Goal: Find specific page/section: Find specific page/section

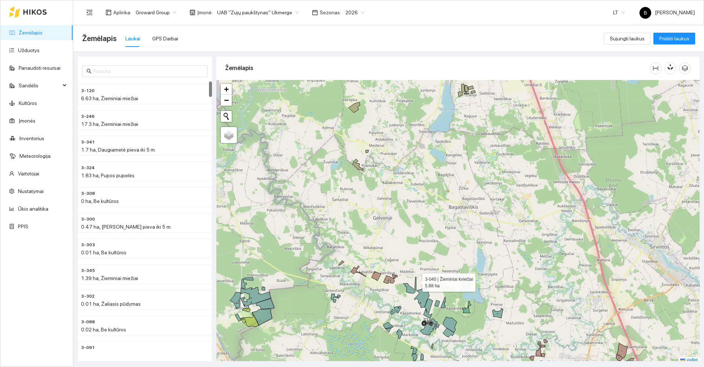
scroll to position [2, 0]
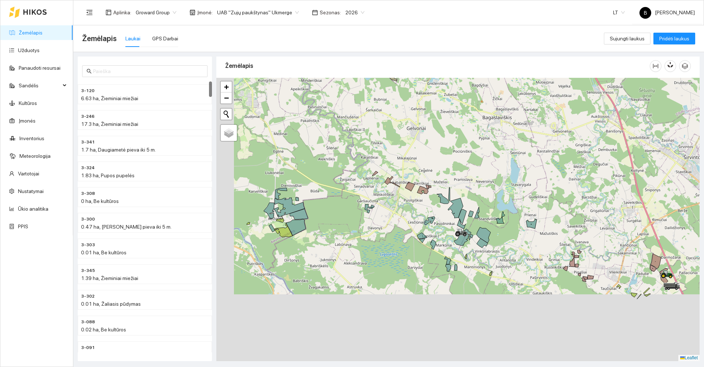
drag, startPoint x: 438, startPoint y: 244, endPoint x: 452, endPoint y: 186, distance: 60.3
click at [453, 186] on div at bounding box center [457, 219] width 483 height 283
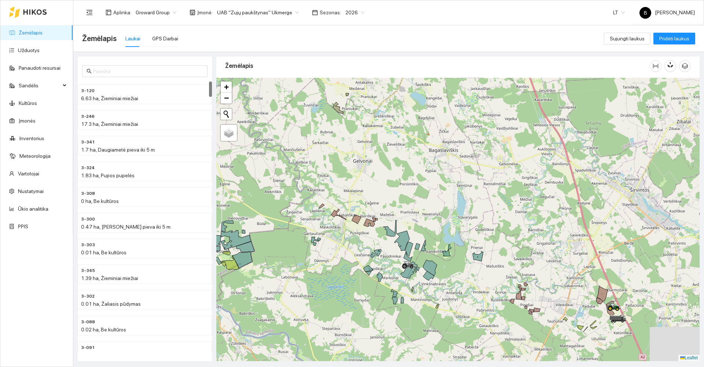
drag, startPoint x: 395, startPoint y: 216, endPoint x: 328, endPoint y: 253, distance: 76.4
click at [328, 253] on div at bounding box center [457, 219] width 483 height 283
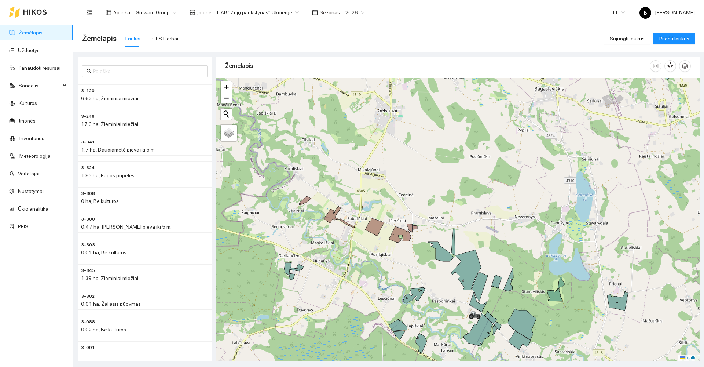
drag, startPoint x: 316, startPoint y: 236, endPoint x: 329, endPoint y: 270, distance: 36.7
click at [329, 270] on div at bounding box center [457, 219] width 483 height 283
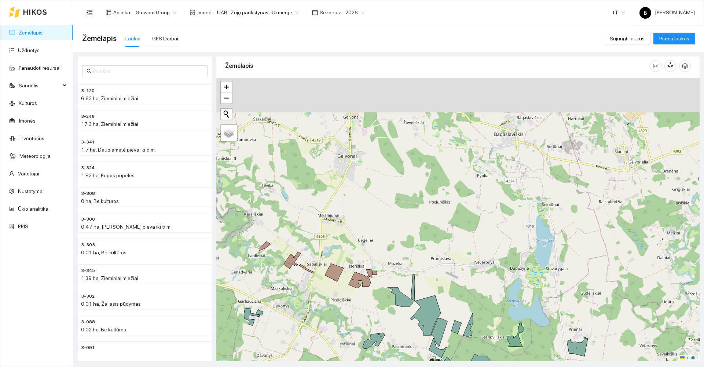
drag, startPoint x: 464, startPoint y: 221, endPoint x: 436, endPoint y: 236, distance: 30.8
click at [439, 242] on div at bounding box center [457, 219] width 483 height 283
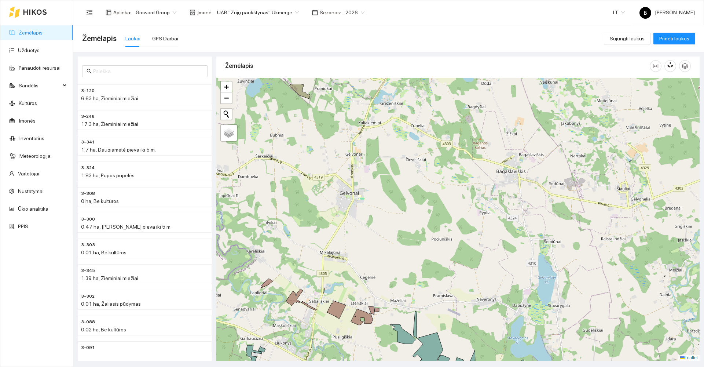
drag, startPoint x: 391, startPoint y: 198, endPoint x: 401, endPoint y: 249, distance: 52.1
click at [402, 248] on div at bounding box center [457, 219] width 483 height 283
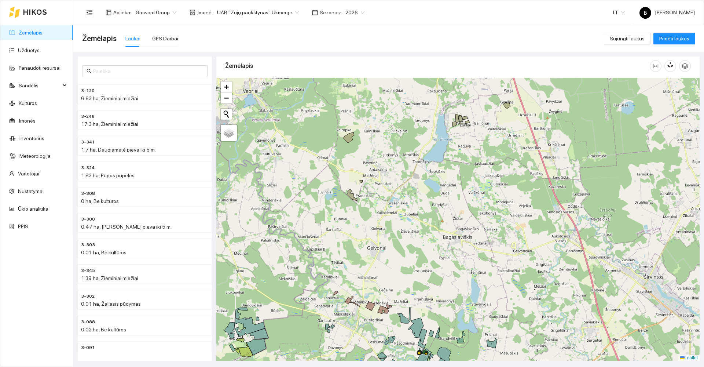
drag, startPoint x: 356, startPoint y: 138, endPoint x: 358, endPoint y: 158, distance: 21.0
click at [358, 158] on div at bounding box center [457, 219] width 483 height 283
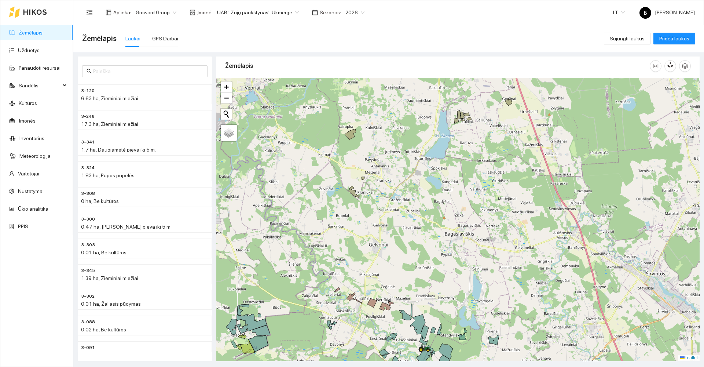
drag, startPoint x: 451, startPoint y: 289, endPoint x: 447, endPoint y: 246, distance: 43.1
click at [447, 246] on div at bounding box center [457, 219] width 483 height 283
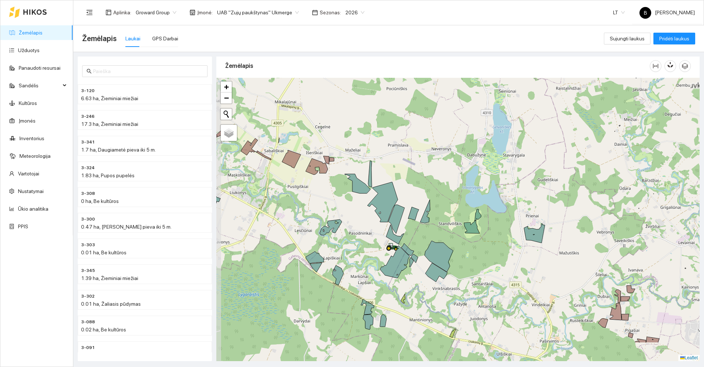
drag, startPoint x: 462, startPoint y: 305, endPoint x: 477, endPoint y: 263, distance: 44.7
click at [477, 263] on div at bounding box center [457, 219] width 483 height 283
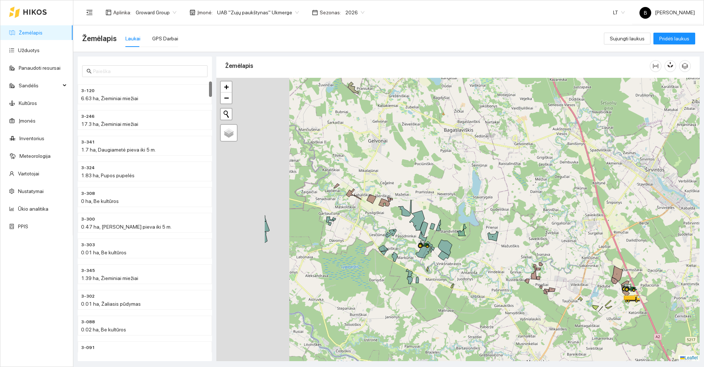
drag, startPoint x: 253, startPoint y: 254, endPoint x: 367, endPoint y: 236, distance: 115.2
click at [367, 236] on div at bounding box center [457, 219] width 483 height 283
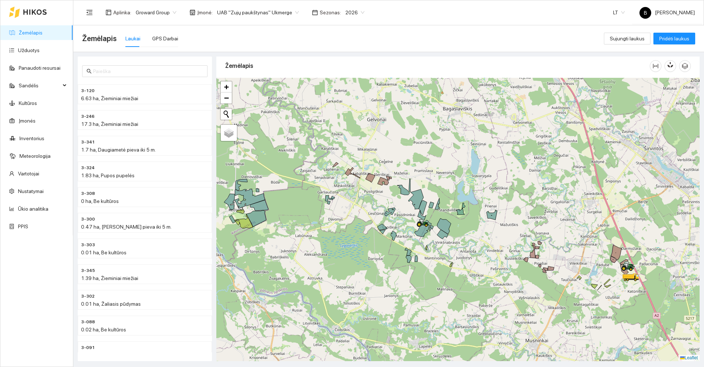
drag, startPoint x: 610, startPoint y: 272, endPoint x: 560, endPoint y: 223, distance: 70.0
click at [561, 224] on div at bounding box center [457, 219] width 483 height 283
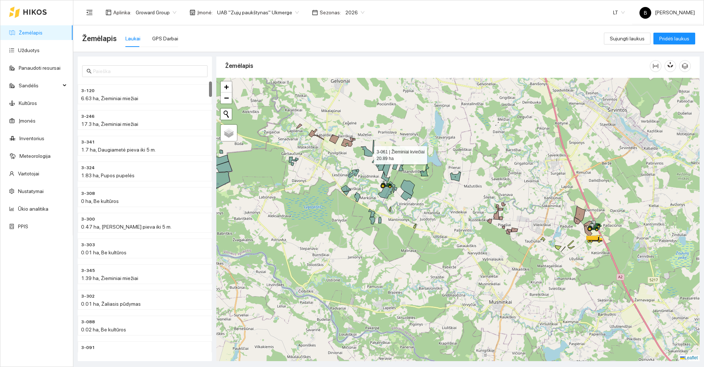
click at [367, 154] on icon at bounding box center [367, 151] width 12 height 10
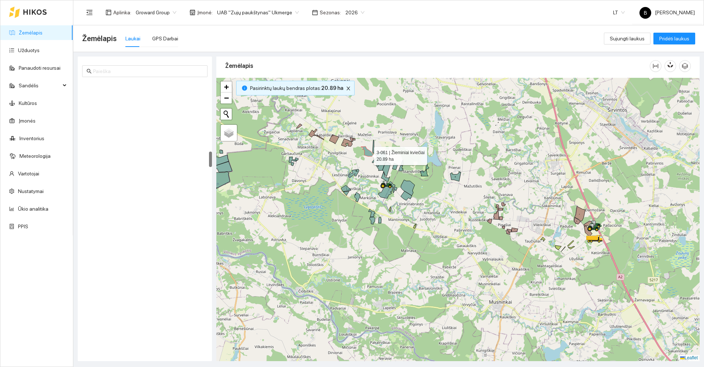
scroll to position [1204, 0]
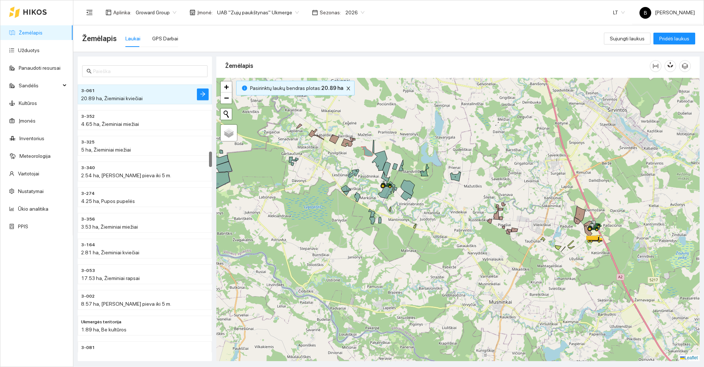
click at [375, 146] on div at bounding box center [457, 219] width 483 height 283
click at [373, 147] on div at bounding box center [457, 219] width 483 height 283
click at [374, 149] on icon at bounding box center [373, 146] width 1 height 13
click at [378, 154] on icon at bounding box center [379, 161] width 15 height 20
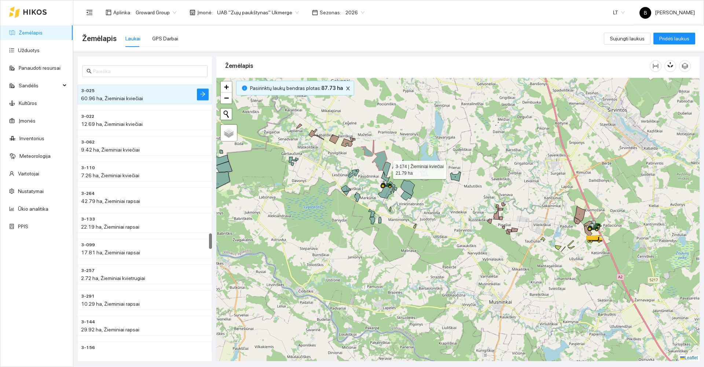
click at [389, 168] on icon at bounding box center [386, 169] width 8 height 15
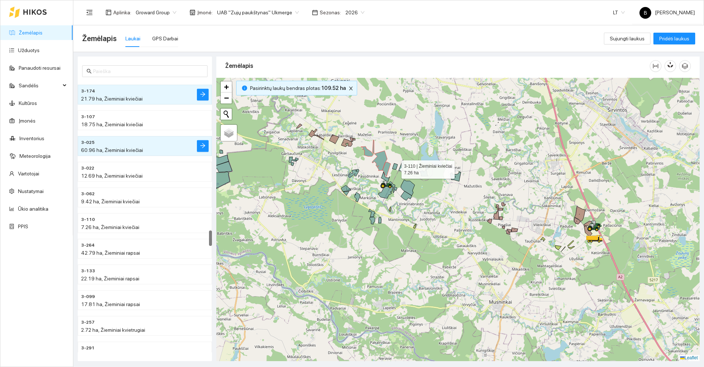
click at [395, 168] on icon at bounding box center [394, 166] width 5 height 6
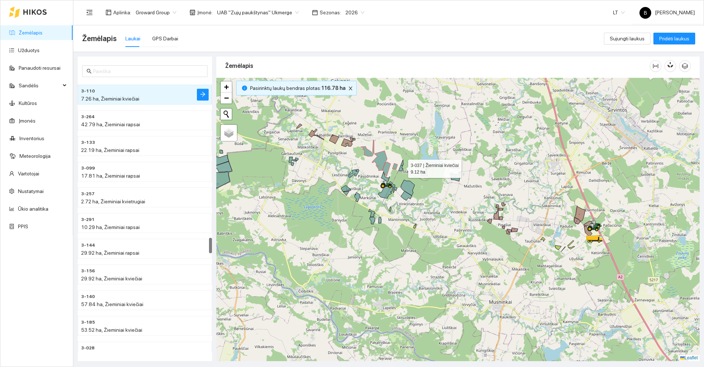
click at [402, 168] on icon at bounding box center [401, 165] width 5 height 11
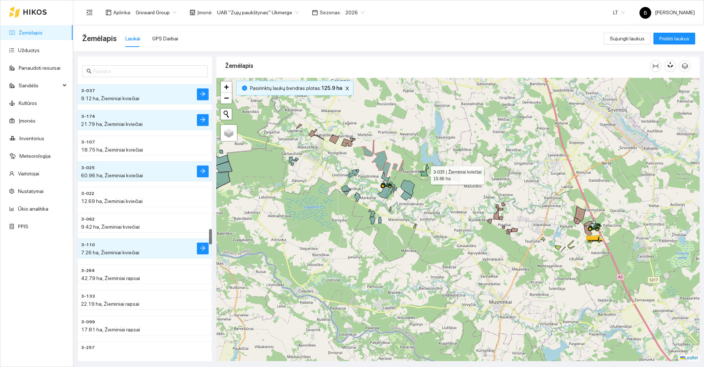
click at [425, 172] on icon at bounding box center [424, 170] width 9 height 12
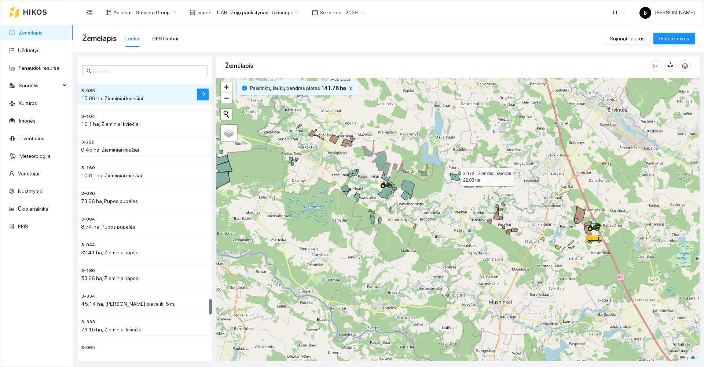
click at [455, 176] on icon at bounding box center [455, 176] width 11 height 10
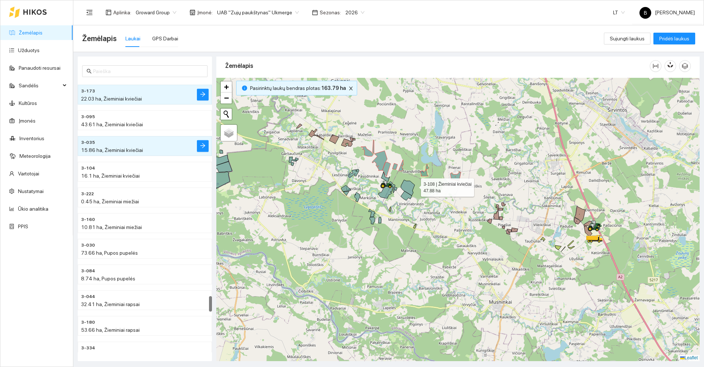
click at [410, 186] on icon at bounding box center [408, 188] width 14 height 16
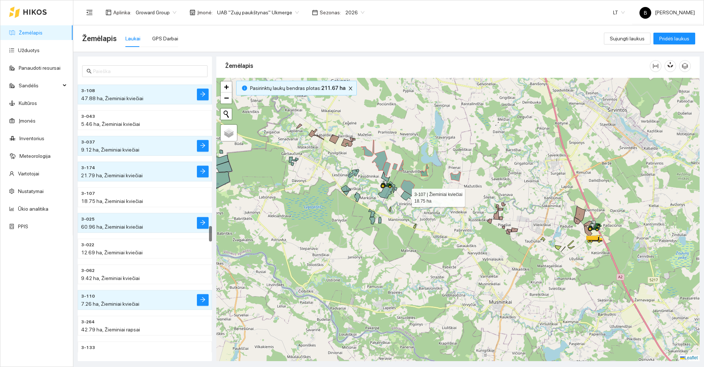
click at [405, 196] on icon at bounding box center [406, 195] width 11 height 9
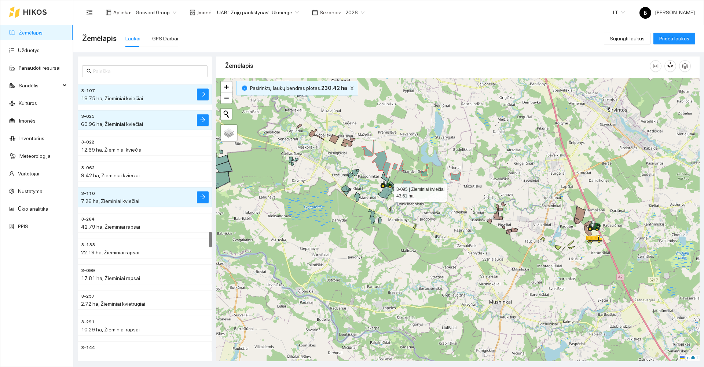
click at [387, 191] on icon at bounding box center [385, 190] width 15 height 16
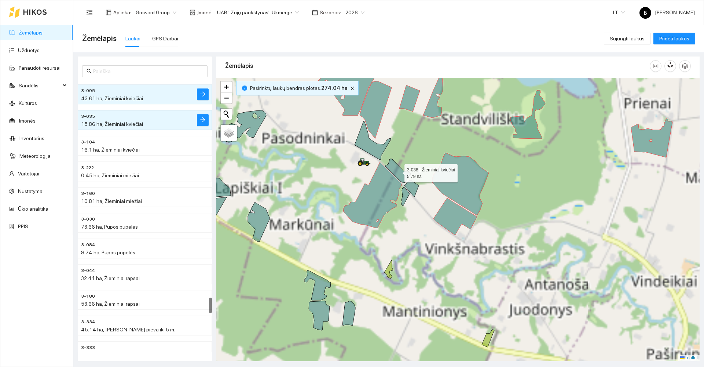
click at [399, 170] on icon at bounding box center [398, 171] width 26 height 24
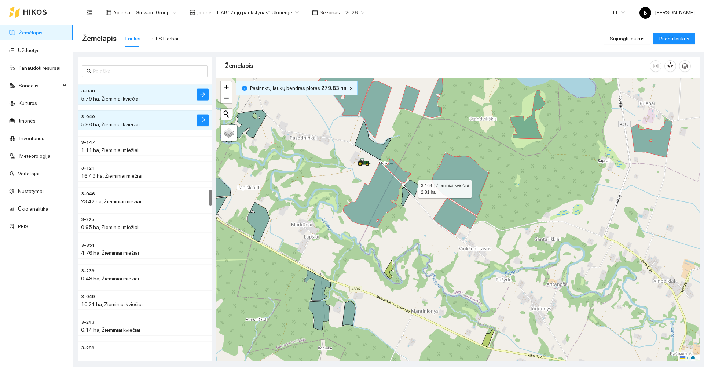
click at [414, 186] on icon at bounding box center [411, 188] width 14 height 17
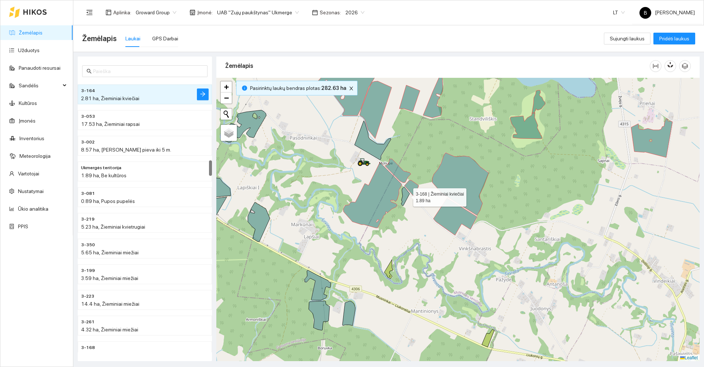
drag, startPoint x: 406, startPoint y: 196, endPoint x: 400, endPoint y: 189, distance: 9.4
click at [405, 196] on icon at bounding box center [405, 196] width 8 height 19
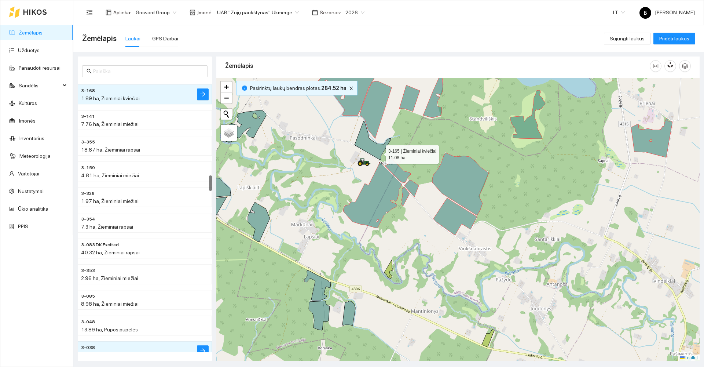
click at [379, 152] on icon at bounding box center [373, 140] width 36 height 39
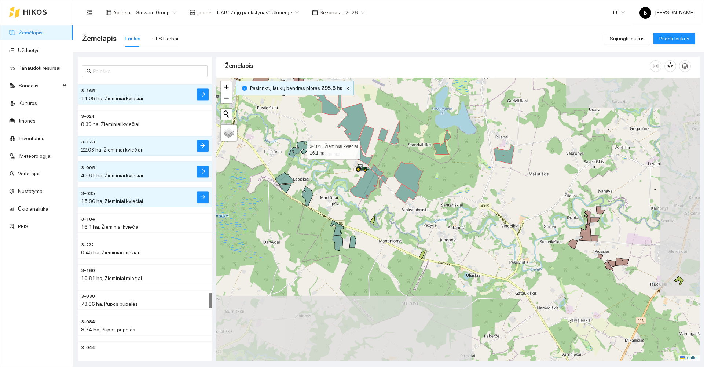
click at [301, 149] on icon at bounding box center [300, 148] width 22 height 16
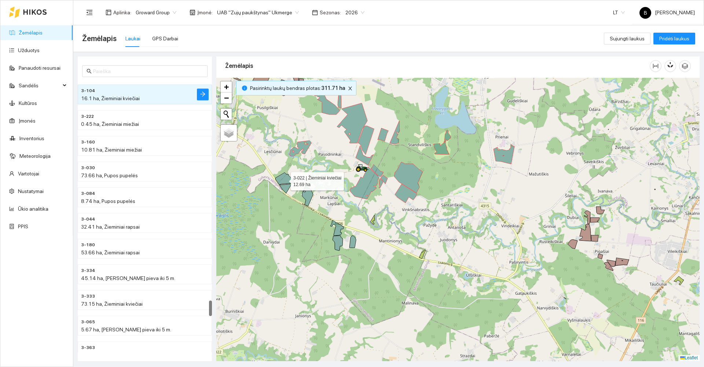
click at [287, 178] on icon at bounding box center [284, 178] width 18 height 12
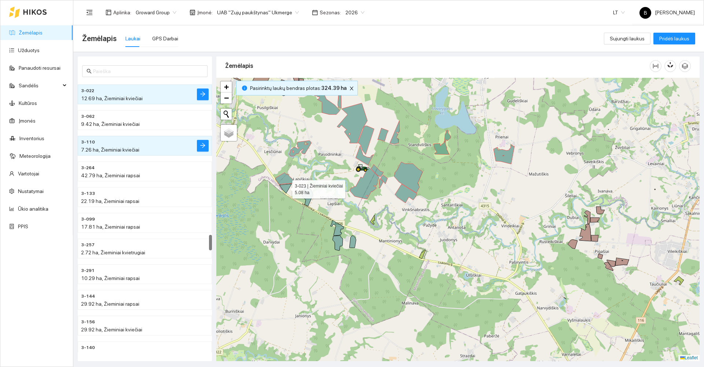
click at [288, 187] on icon at bounding box center [285, 189] width 12 height 10
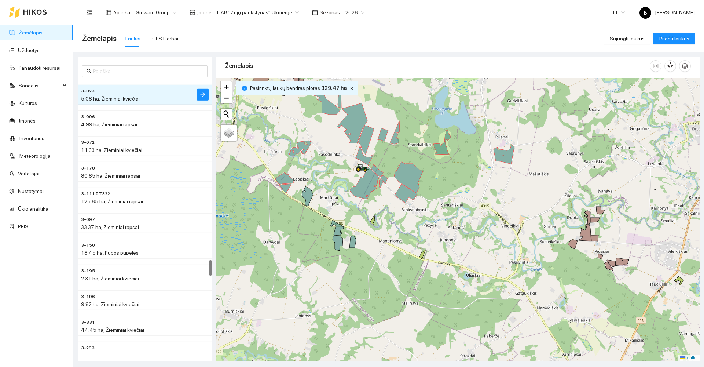
click at [302, 193] on div at bounding box center [457, 219] width 483 height 283
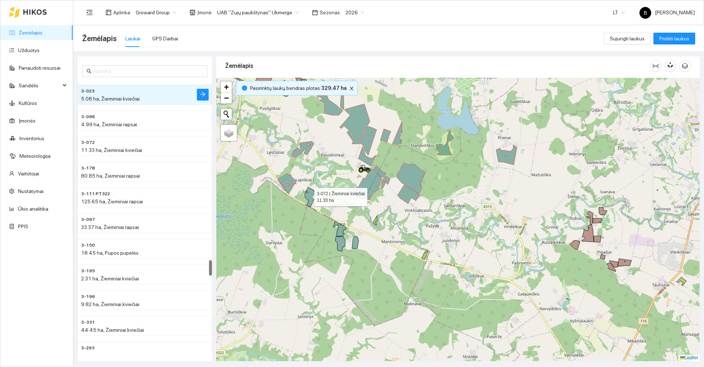
click at [307, 195] on icon at bounding box center [310, 197] width 11 height 20
click at [311, 198] on icon at bounding box center [310, 197] width 11 height 20
click at [338, 231] on icon at bounding box center [339, 228] width 13 height 15
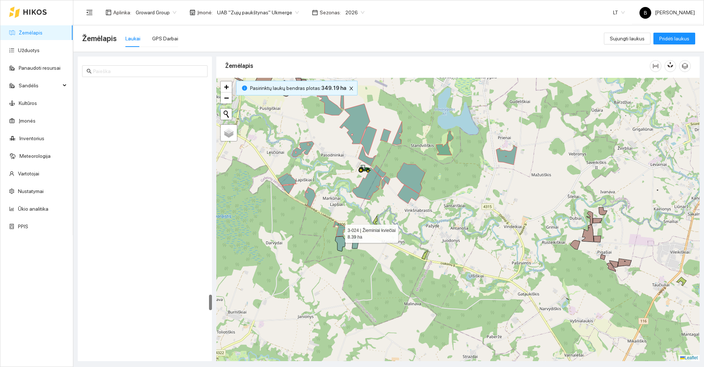
scroll to position [3667, 0]
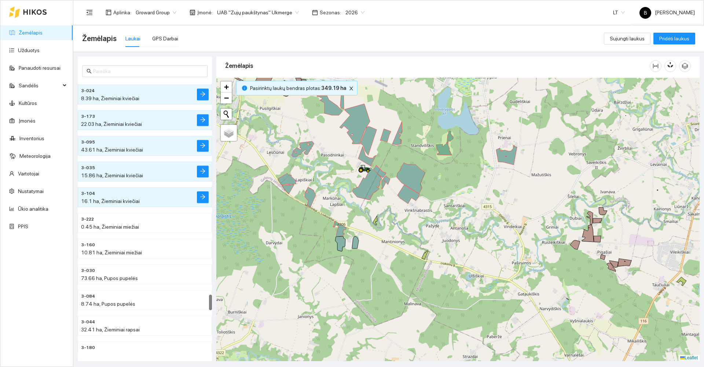
click at [345, 247] on div at bounding box center [457, 219] width 483 height 283
click at [354, 245] on icon at bounding box center [355, 242] width 7 height 12
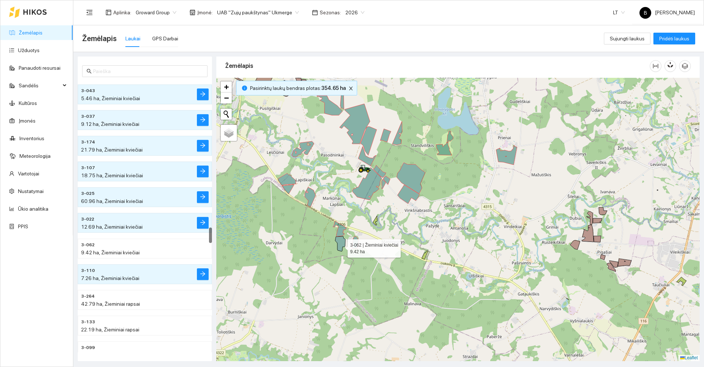
click at [340, 246] on icon at bounding box center [340, 243] width 10 height 15
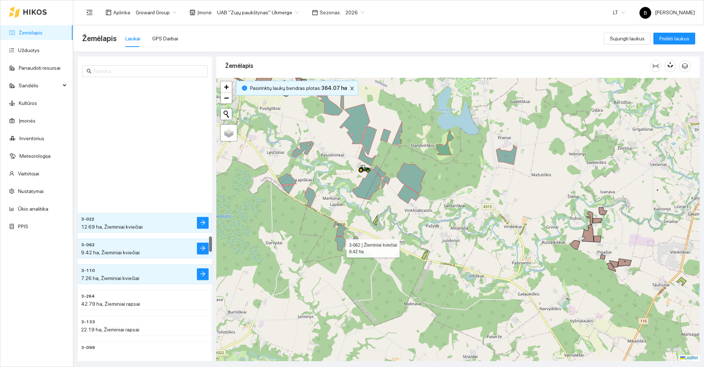
scroll to position [2666, 0]
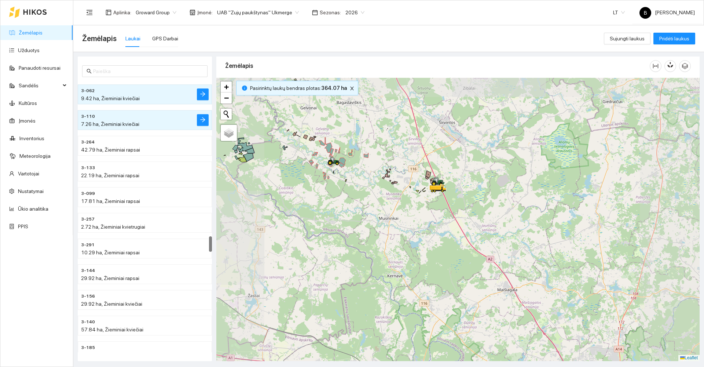
click at [314, 190] on div at bounding box center [457, 219] width 483 height 283
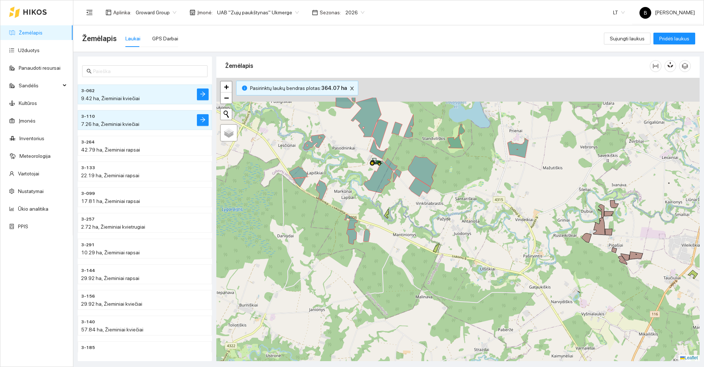
drag, startPoint x: 349, startPoint y: 186, endPoint x: 369, endPoint y: 199, distance: 24.1
click at [378, 208] on div at bounding box center [457, 219] width 483 height 283
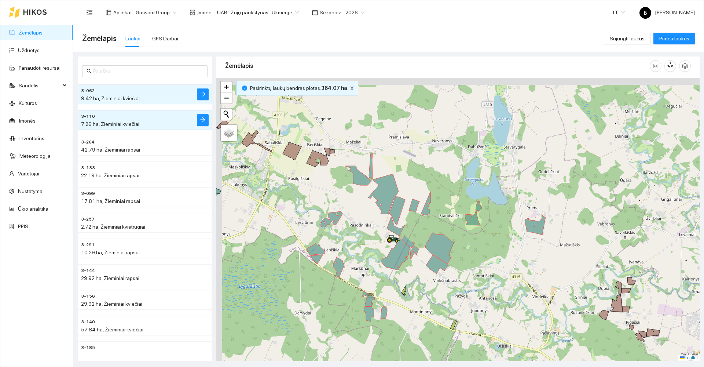
drag, startPoint x: 358, startPoint y: 172, endPoint x: 357, endPoint y: 218, distance: 46.2
click at [358, 219] on div at bounding box center [457, 219] width 483 height 283
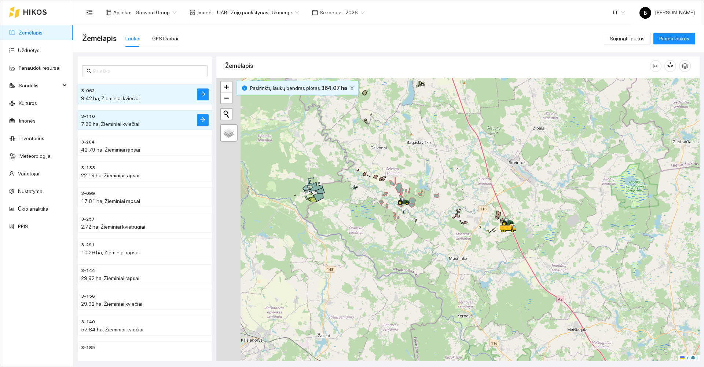
drag, startPoint x: 278, startPoint y: 190, endPoint x: 322, endPoint y: 196, distance: 43.7
click at [321, 200] on div at bounding box center [457, 219] width 483 height 283
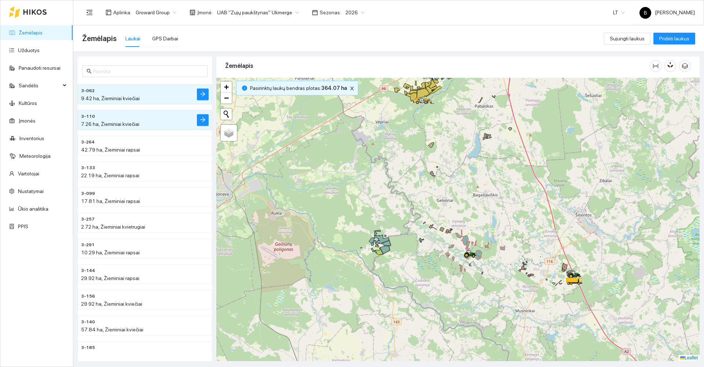
drag, startPoint x: 482, startPoint y: 233, endPoint x: 435, endPoint y: 230, distance: 47.1
click at [435, 230] on div at bounding box center [457, 219] width 483 height 283
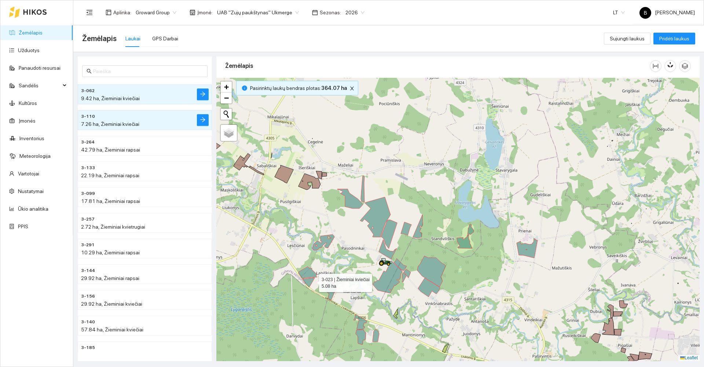
click at [310, 280] on icon at bounding box center [309, 283] width 12 height 10
click at [308, 269] on icon at bounding box center [308, 272] width 18 height 12
click at [335, 284] on div at bounding box center [457, 219] width 483 height 283
click at [335, 292] on icon at bounding box center [331, 291] width 11 height 20
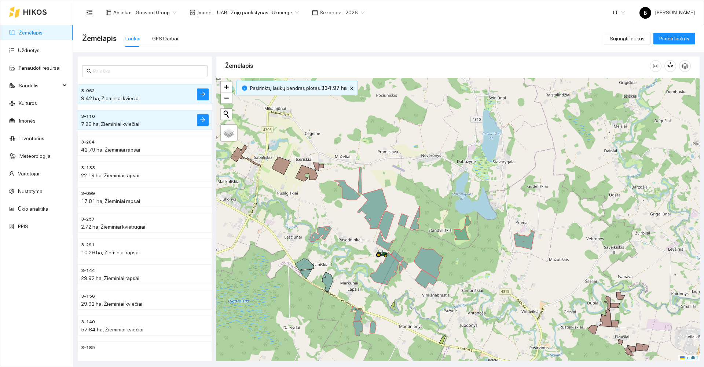
drag, startPoint x: 352, startPoint y: 292, endPoint x: 346, endPoint y: 247, distance: 45.2
click at [346, 247] on div at bounding box center [457, 219] width 483 height 283
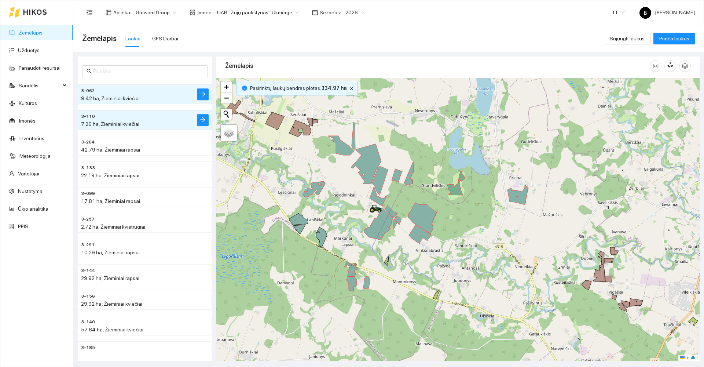
click at [356, 275] on div at bounding box center [457, 219] width 483 height 283
click at [352, 274] on icon at bounding box center [350, 268] width 13 height 15
click at [351, 281] on icon at bounding box center [352, 283] width 10 height 15
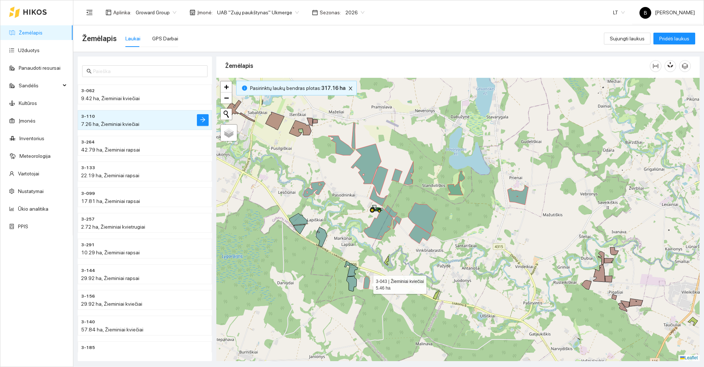
click at [366, 281] on icon at bounding box center [366, 282] width 7 height 12
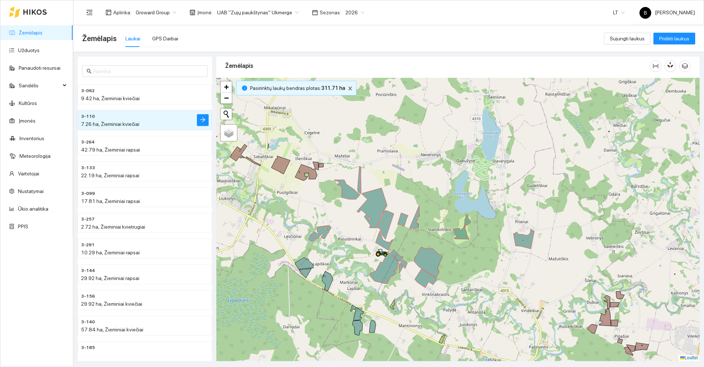
drag, startPoint x: 346, startPoint y: 229, endPoint x: 351, endPoint y: 260, distance: 32.0
click at [343, 234] on div at bounding box center [457, 219] width 483 height 283
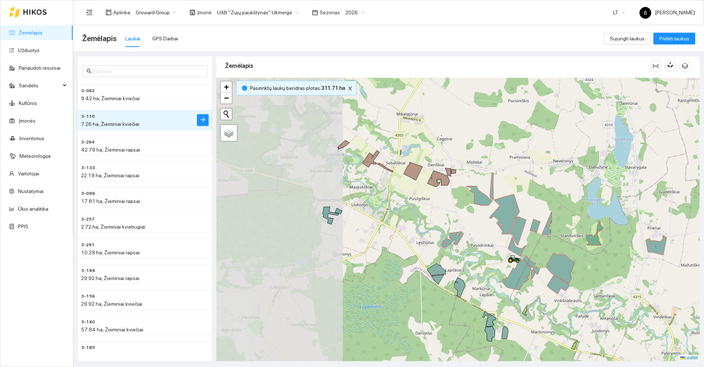
drag, startPoint x: 374, startPoint y: 238, endPoint x: 493, endPoint y: 238, distance: 118.8
click at [495, 239] on div at bounding box center [457, 219] width 483 height 283
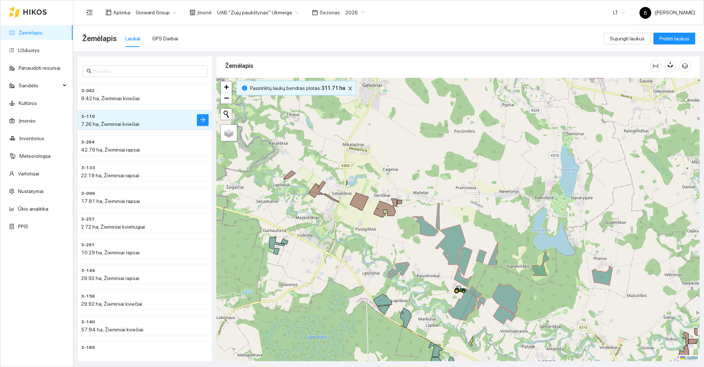
drag, startPoint x: 465, startPoint y: 207, endPoint x: 429, endPoint y: 237, distance: 46.1
click at [429, 236] on icon at bounding box center [426, 225] width 26 height 19
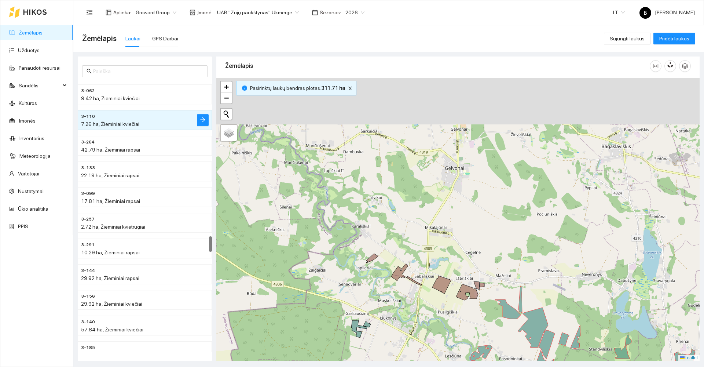
drag, startPoint x: 328, startPoint y: 127, endPoint x: 415, endPoint y: 207, distance: 117.8
click at [415, 207] on div at bounding box center [457, 219] width 483 height 283
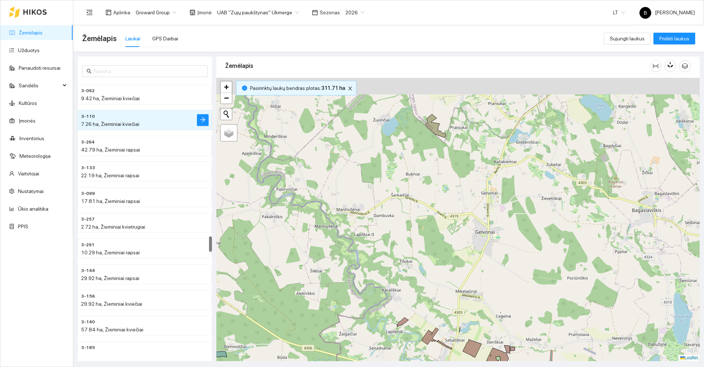
click at [372, 223] on div at bounding box center [457, 219] width 483 height 283
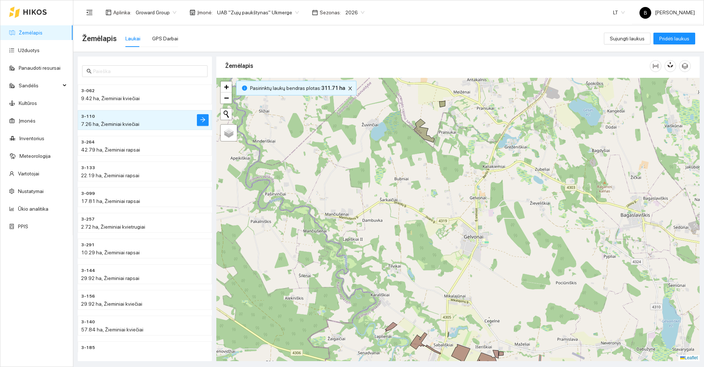
drag, startPoint x: 432, startPoint y: 166, endPoint x: 389, endPoint y: 178, distance: 44.2
click at [390, 178] on div at bounding box center [457, 219] width 483 height 283
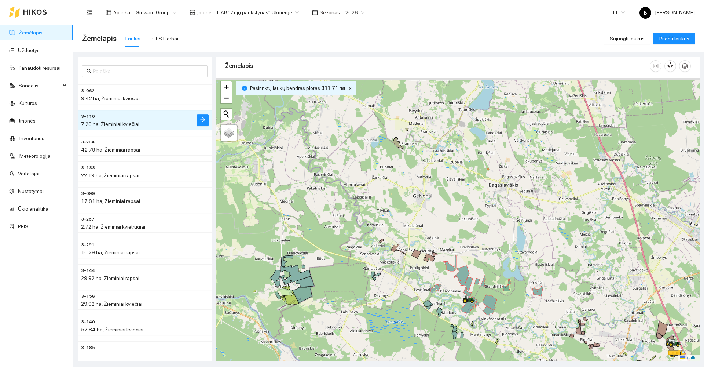
drag, startPoint x: 423, startPoint y: 136, endPoint x: 408, endPoint y: 183, distance: 50.1
click at [408, 183] on div at bounding box center [457, 219] width 483 height 283
drag, startPoint x: 448, startPoint y: 177, endPoint x: 448, endPoint y: 155, distance: 22.7
click at [448, 155] on div at bounding box center [457, 219] width 483 height 283
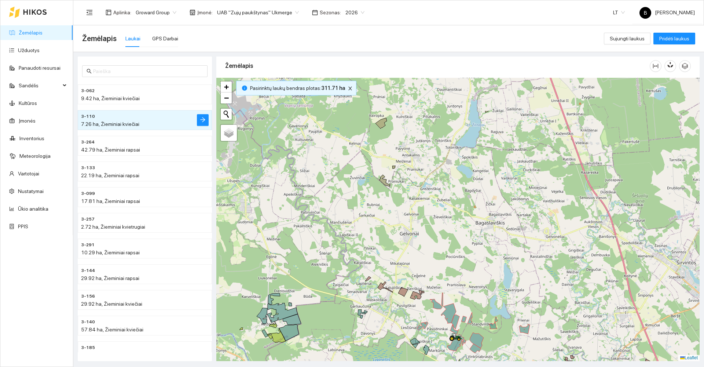
drag, startPoint x: 411, startPoint y: 137, endPoint x: 398, endPoint y: 198, distance: 61.8
click at [398, 198] on div at bounding box center [457, 219] width 483 height 283
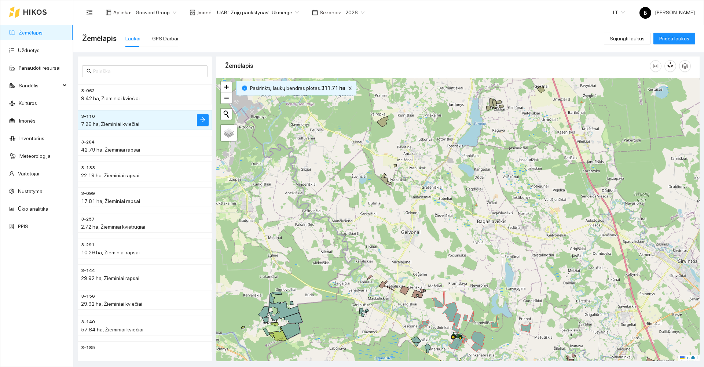
drag, startPoint x: 385, startPoint y: 157, endPoint x: 401, endPoint y: 106, distance: 53.5
click at [396, 123] on div at bounding box center [457, 219] width 483 height 283
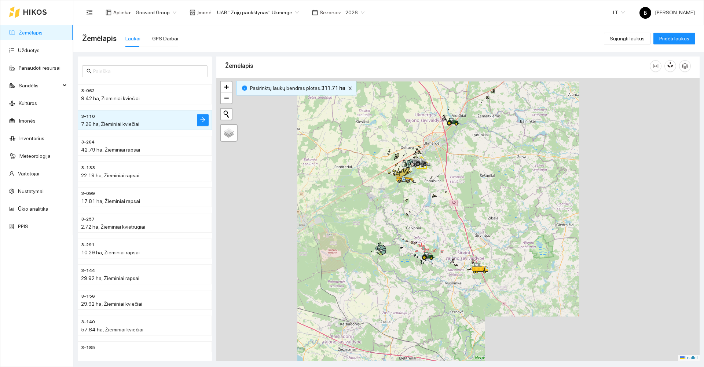
drag, startPoint x: 402, startPoint y: 267, endPoint x: 407, endPoint y: 215, distance: 52.3
click at [407, 215] on div at bounding box center [457, 219] width 483 height 283
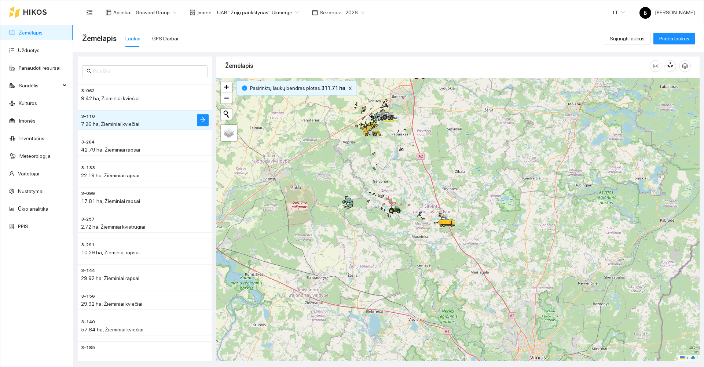
drag, startPoint x: 429, startPoint y: 221, endPoint x: 390, endPoint y: 229, distance: 39.3
click at [390, 229] on div at bounding box center [457, 219] width 483 height 283
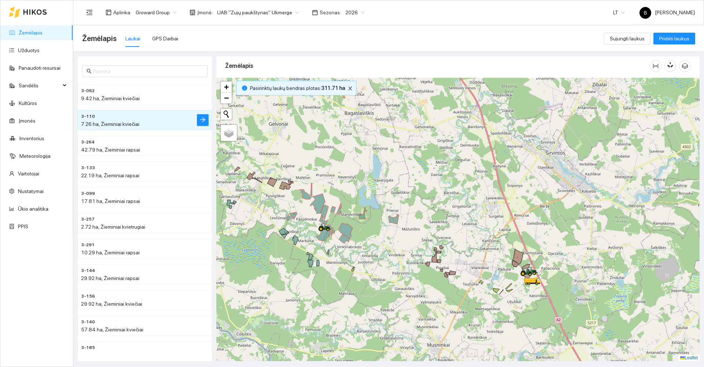
drag, startPoint x: 396, startPoint y: 203, endPoint x: 427, endPoint y: 186, distance: 35.4
click at [426, 187] on div at bounding box center [457, 219] width 483 height 283
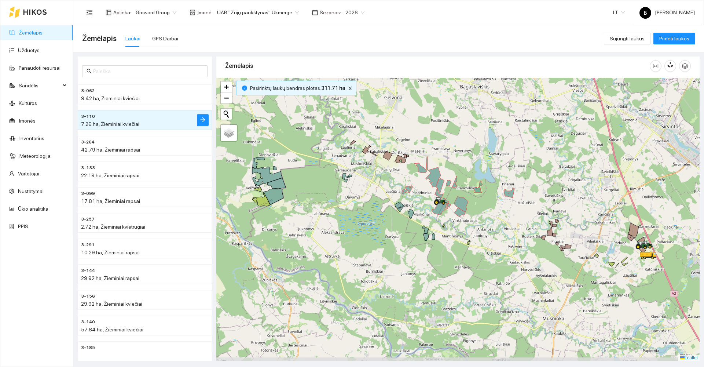
drag, startPoint x: 379, startPoint y: 171, endPoint x: 463, endPoint y: 161, distance: 84.5
click at [463, 161] on div at bounding box center [457, 219] width 483 height 283
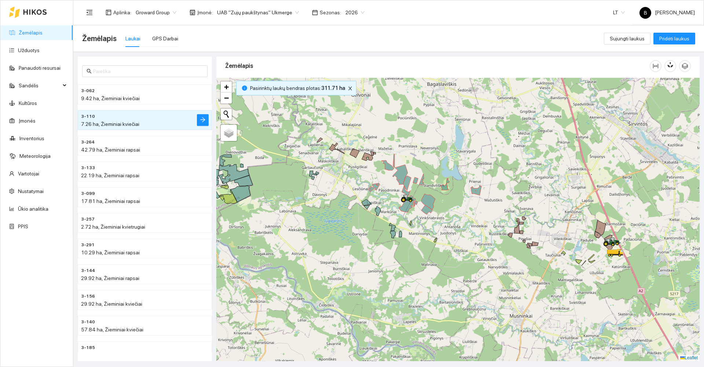
drag, startPoint x: 624, startPoint y: 310, endPoint x: 591, endPoint y: 307, distance: 33.1
click at [591, 307] on div at bounding box center [457, 219] width 483 height 283
